Goal: Information Seeking & Learning: Learn about a topic

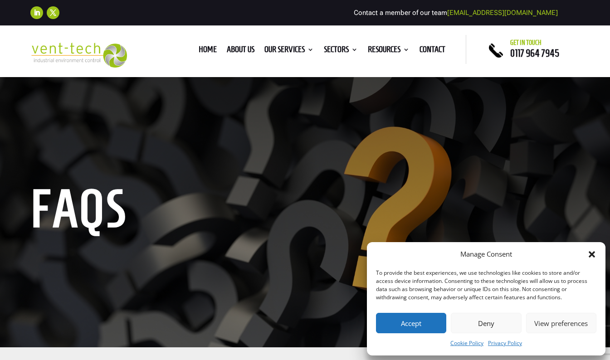
click at [596, 254] on div "Manage Consent To provide the best experiences, we use technologies like cookie…" at bounding box center [486, 298] width 238 height 113
click at [592, 255] on icon "Close dialog" at bounding box center [592, 254] width 6 height 6
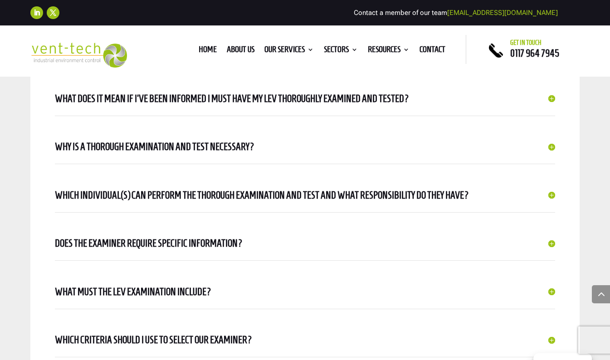
scroll to position [425, 0]
click at [554, 194] on h5 "Which individual(s) can perform the thorough examination and test and what resp…" at bounding box center [305, 195] width 500 height 16
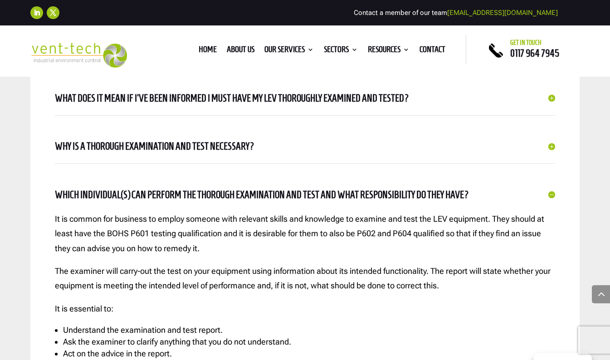
click at [553, 196] on h5 "Which individual(s) can perform the thorough examination and test and what resp…" at bounding box center [305, 195] width 500 height 16
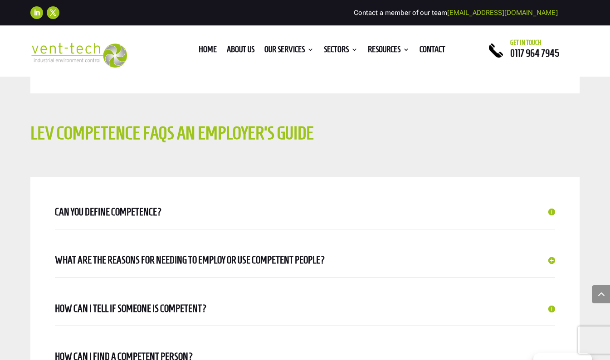
scroll to position [738, 0]
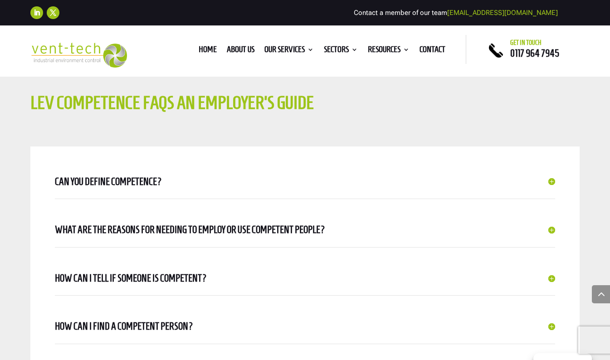
click at [550, 180] on h5 "Can you define competence?" at bounding box center [305, 182] width 500 height 16
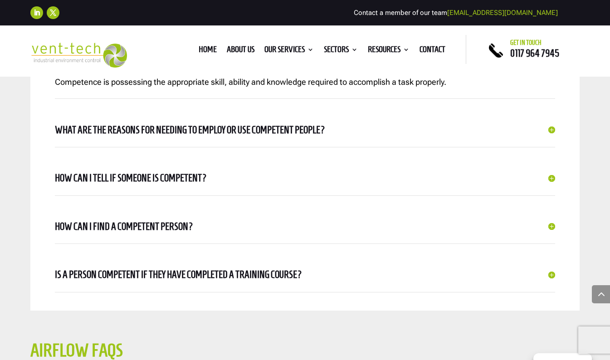
scroll to position [877, 0]
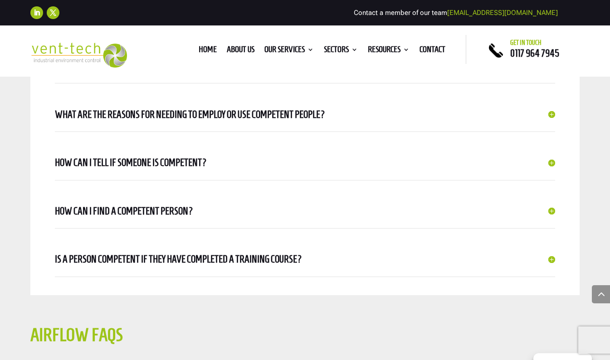
click at [552, 163] on h5 "How can I tell if someone is competent?" at bounding box center [305, 163] width 500 height 16
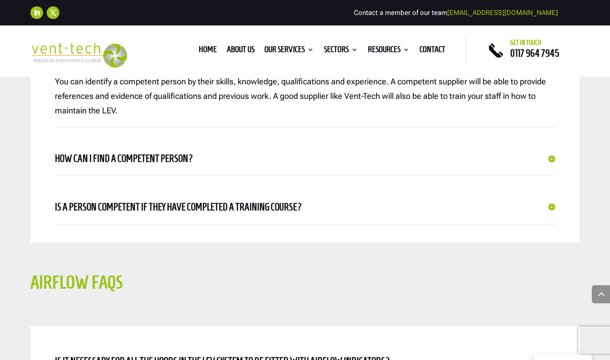
scroll to position [986, 0]
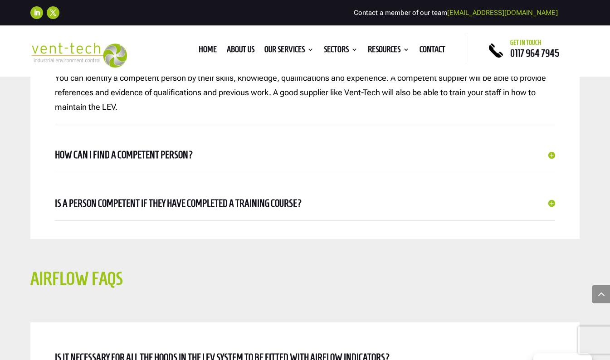
click at [552, 154] on h5 "How can I find a competent person?" at bounding box center [305, 155] width 500 height 16
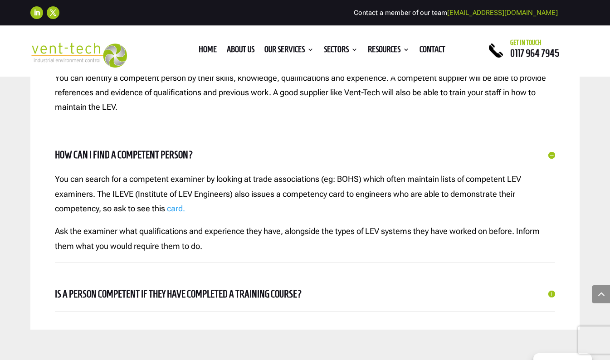
drag, startPoint x: 29, startPoint y: 0, endPoint x: 297, endPoint y: 253, distance: 367.6
click at [297, 253] on p "Ask the examiner what qualifications and experience they have, alongside the ty…" at bounding box center [305, 238] width 500 height 29
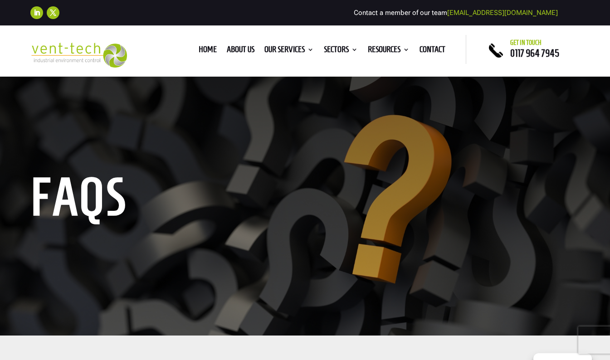
scroll to position [0, 0]
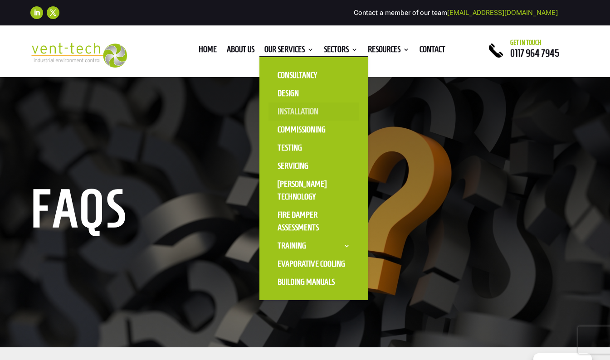
click at [295, 114] on link "Installation" at bounding box center [313, 111] width 91 height 18
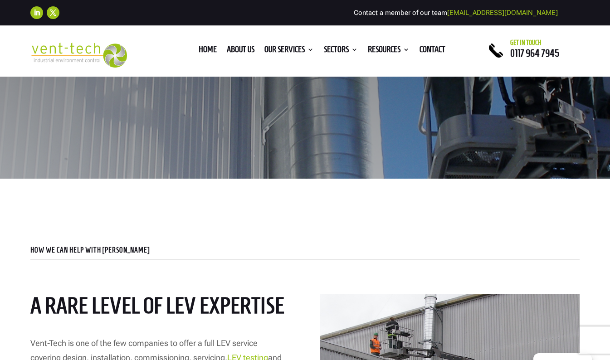
scroll to position [212, 0]
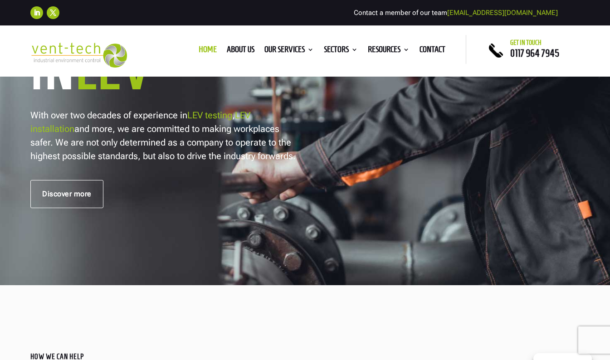
scroll to position [272, 0]
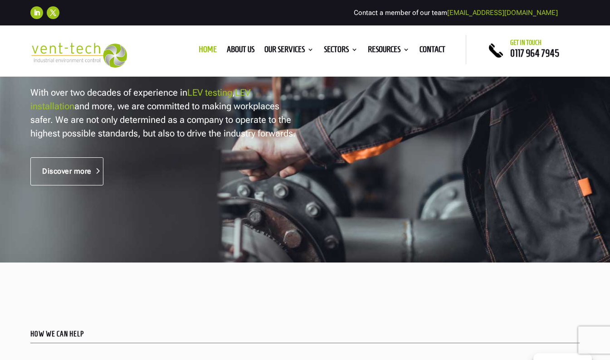
click at [79, 167] on link "Discover more" at bounding box center [66, 171] width 73 height 28
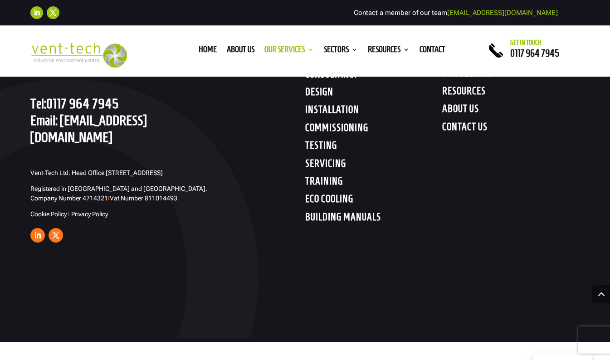
scroll to position [1685, 0]
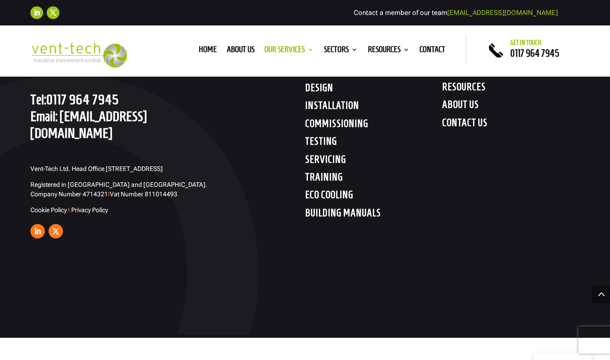
click at [464, 109] on h4 "ABOUT US" at bounding box center [510, 106] width 137 height 16
